Goal: Book appointment/travel/reservation

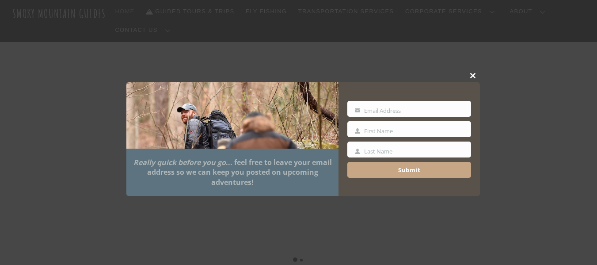
click at [475, 76] on span at bounding box center [473, 75] width 13 height 5
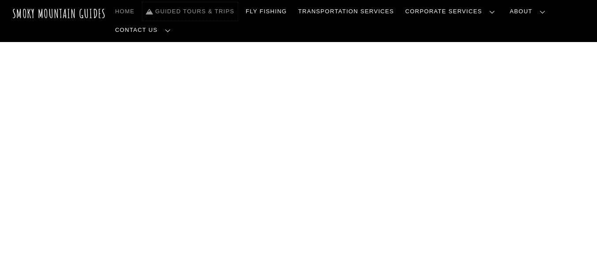
click at [207, 12] on link "Guided Tours & Trips" at bounding box center [189, 11] width 95 height 19
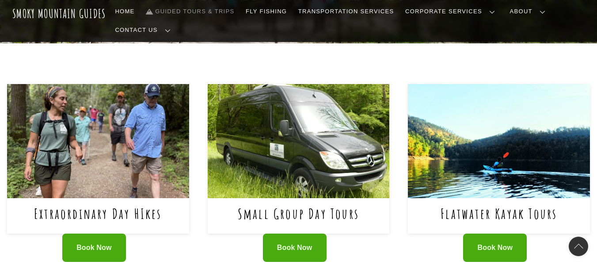
scroll to position [398, 0]
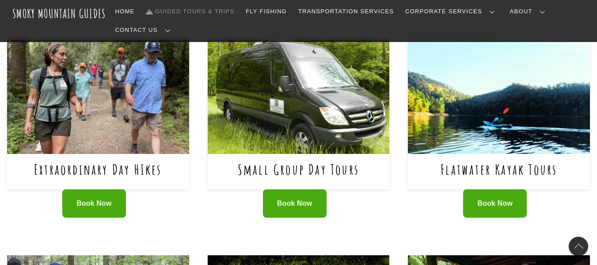
click at [330, 160] on link "Small Group Day Tours" at bounding box center [299, 169] width 122 height 18
